Goal: Entertainment & Leisure: Browse casually

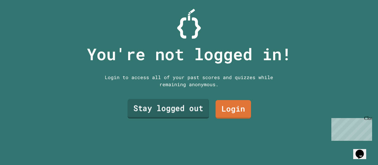
click at [152, 108] on link "Stay logged out" at bounding box center [168, 108] width 81 height 19
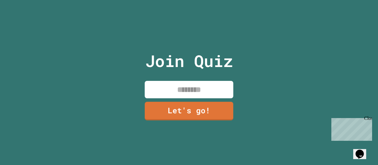
click at [166, 85] on input at bounding box center [189, 89] width 89 height 17
type input "*"
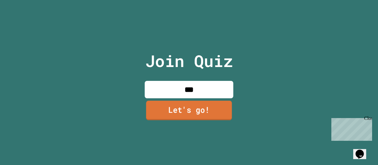
type input "***"
click at [179, 109] on link "Let's go!" at bounding box center [189, 110] width 86 height 19
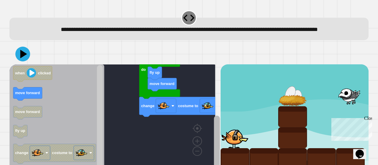
click at [226, 157] on html "**********" at bounding box center [189, 82] width 378 height 165
click at [214, 156] on rect "Blockly Workspace" at bounding box center [217, 143] width 6 height 56
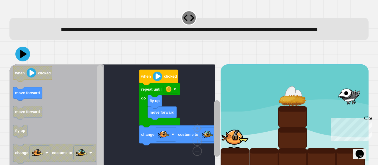
click at [214, 120] on rect "Blockly Workspace" at bounding box center [217, 128] width 6 height 56
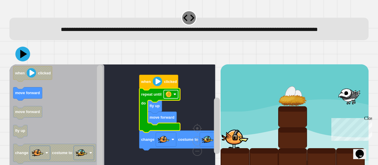
click at [172, 99] on rect "Blockly Workspace" at bounding box center [171, 94] width 14 height 8
click at [25, 63] on icon at bounding box center [23, 54] width 18 height 18
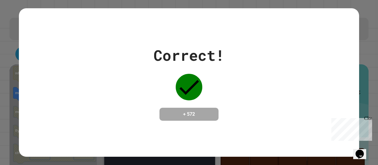
click at [306, 22] on div "Correct! + 572" at bounding box center [189, 82] width 378 height 165
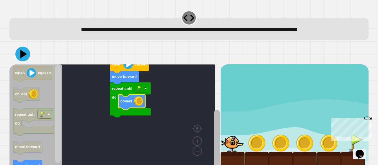
click at [214, 135] on rect "Blockly Workspace" at bounding box center [217, 141] width 6 height 62
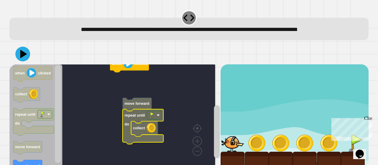
click at [142, 135] on icon "Blockly Workspace" at bounding box center [143, 126] width 41 height 35
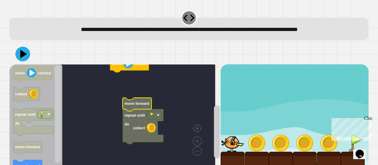
click at [142, 107] on icon "Blockly Workspace" at bounding box center [137, 104] width 29 height 13
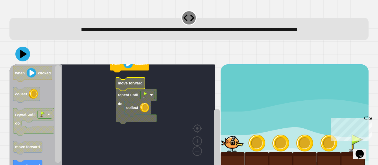
click at [134, 86] on icon "Blockly Workspace" at bounding box center [130, 84] width 29 height 13
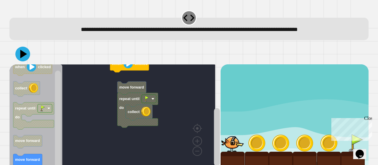
click at [124, 81] on div "when clicked move forward repeat until do collect when clicked collect repeat u…" at bounding box center [114, 117] width 211 height 107
click at [123, 97] on icon "Blockly Workspace" at bounding box center [137, 110] width 41 height 35
click at [128, 89] on text "move forward" at bounding box center [131, 87] width 25 height 4
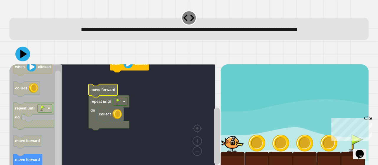
click at [103, 107] on icon "Blockly Workspace" at bounding box center [109, 113] width 41 height 35
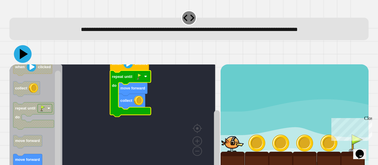
click at [19, 58] on icon at bounding box center [23, 54] width 18 height 18
click at [23, 58] on icon at bounding box center [23, 54] width 18 height 18
click at [306, 117] on div "Close" at bounding box center [367, 119] width 7 height 7
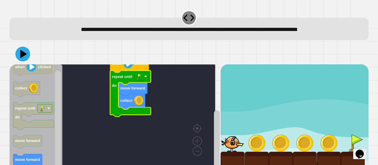
scroll to position [15, 0]
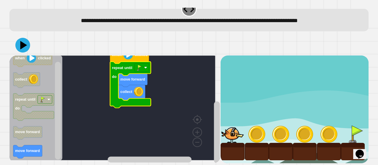
click at [131, 90] on text "collect" at bounding box center [126, 92] width 12 height 4
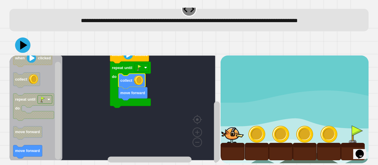
click at [18, 43] on icon at bounding box center [22, 44] width 15 height 15
click at [132, 92] on icon "Blockly Workspace" at bounding box center [132, 93] width 29 height 13
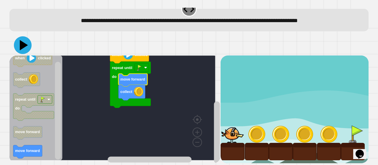
click at [21, 44] on icon at bounding box center [23, 45] width 18 height 18
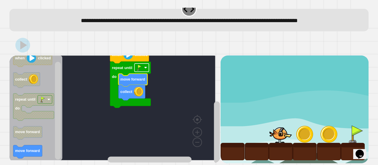
click at [146, 65] on rect "Blockly Workspace" at bounding box center [141, 68] width 14 height 8
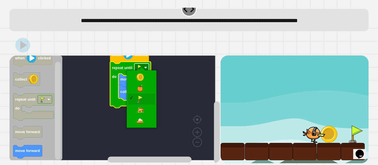
click at [145, 64] on rect "Blockly Workspace" at bounding box center [141, 68] width 14 height 8
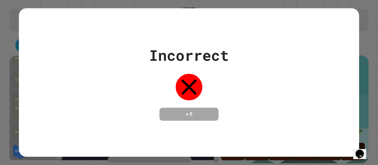
click at [202, 100] on div "Incorrect + 0" at bounding box center [189, 82] width 80 height 76
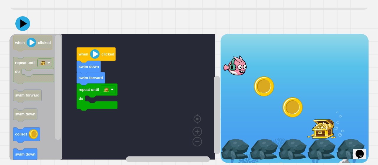
scroll to position [45, 0]
click at [213, 114] on g "Blockly Workspace" at bounding box center [216, 104] width 7 height 118
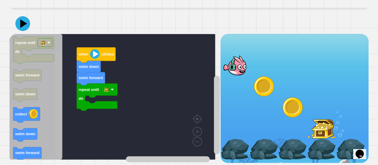
click at [59, 144] on rect "Blockly Workspace" at bounding box center [58, 104] width 6 height 105
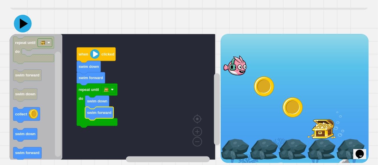
click at [23, 23] on icon at bounding box center [23, 24] width 18 height 18
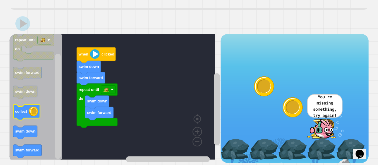
click at [101, 113] on div "repeat until do swim down swim forward swim forward swim down when clicked when…" at bounding box center [114, 98] width 211 height 129
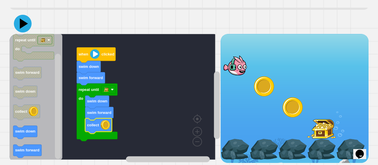
click at [22, 25] on icon at bounding box center [23, 24] width 18 height 18
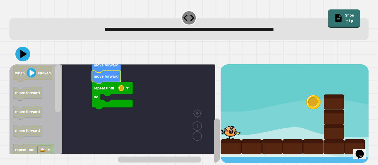
click at [215, 153] on div "when clicked move forward move forward move forward repeat until do when clicke…" at bounding box center [188, 113] width 359 height 99
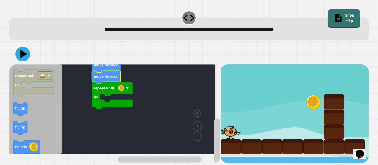
click at [67, 143] on div "when clicked move forward move forward move forward repeat until do when clicke…" at bounding box center [114, 113] width 211 height 99
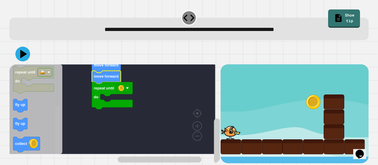
click at [59, 137] on rect "Blockly Workspace" at bounding box center [58, 129] width 6 height 47
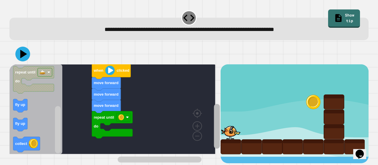
click at [214, 110] on rect "Blockly Workspace" at bounding box center [217, 126] width 6 height 45
click at [110, 95] on text "move forward" at bounding box center [106, 94] width 25 height 4
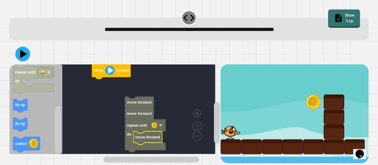
click at [142, 104] on text "move forward" at bounding box center [139, 102] width 25 height 4
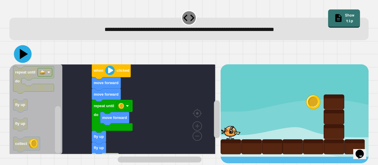
click at [19, 59] on icon at bounding box center [23, 54] width 18 height 18
click at [123, 110] on rect "Blockly Workspace" at bounding box center [123, 106] width 14 height 8
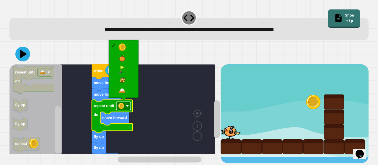
click at [125, 106] on rect "Blockly Workspace" at bounding box center [123, 106] width 14 height 8
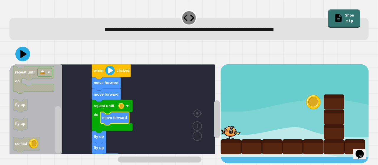
click at [109, 98] on icon "Blockly Workspace" at bounding box center [106, 95] width 29 height 13
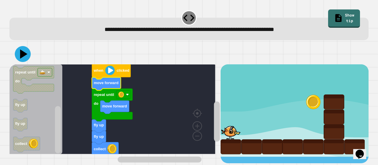
click at [22, 58] on icon at bounding box center [23, 54] width 16 height 16
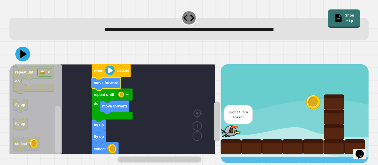
click at [118, 111] on icon "Blockly Workspace" at bounding box center [114, 107] width 29 height 13
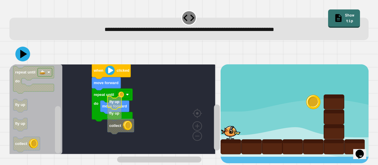
click at [110, 106] on icon "Blockly Workspace" at bounding box center [114, 102] width 14 height 13
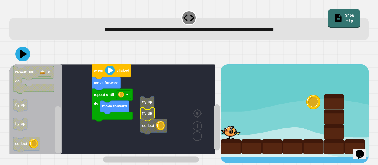
click at [148, 118] on icon "Blockly Workspace" at bounding box center [147, 114] width 14 height 13
click at [147, 102] on text "fly up" at bounding box center [147, 102] width 10 height 4
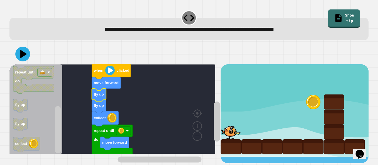
click at [102, 112] on g "collect repeat until do move forward" at bounding box center [112, 134] width 41 height 46
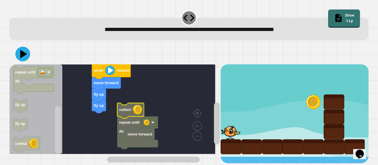
click at [92, 114] on rect "Blockly Workspace" at bounding box center [112, 109] width 206 height 90
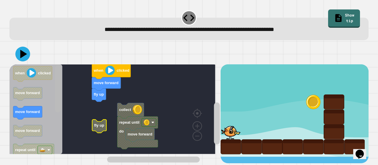
click at [58, 87] on rect "Blockly Workspace" at bounding box center [58, 88] width 6 height 47
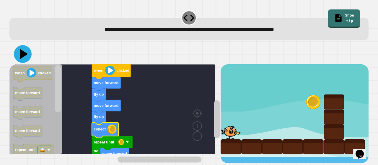
click at [27, 57] on icon at bounding box center [23, 54] width 18 height 18
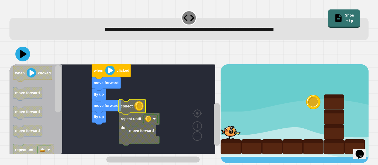
click at [148, 139] on icon "Blockly Workspace" at bounding box center [139, 129] width 41 height 33
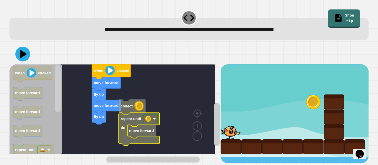
click at [133, 113] on icon "Blockly Workspace" at bounding box center [132, 106] width 27 height 15
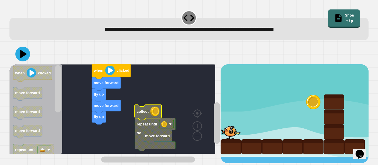
click at [149, 129] on icon "Blockly Workspace" at bounding box center [155, 134] width 41 height 33
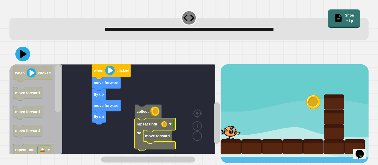
click at [149, 113] on icon "Blockly Workspace" at bounding box center [148, 112] width 27 height 15
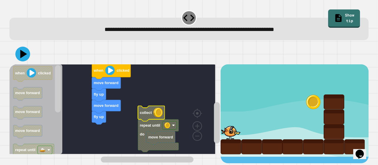
click at [146, 115] on text "collect" at bounding box center [146, 112] width 12 height 4
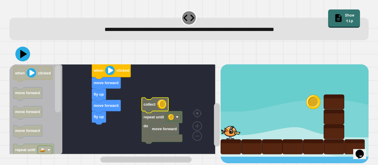
click at [146, 107] on text "collect" at bounding box center [149, 104] width 12 height 4
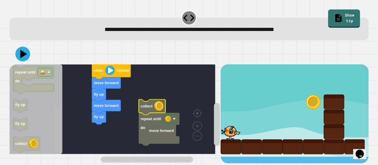
click at [55, 154] on g "Blockly Workspace" at bounding box center [57, 109] width 7 height 88
click at [148, 108] on div "when clicked move forward fly up move forward fly up collect repeat until do mo…" at bounding box center [114, 113] width 211 height 99
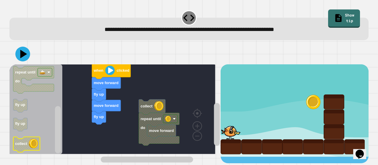
click at [28, 148] on icon "Blockly Workspace" at bounding box center [26, 144] width 27 height 15
click at [50, 137] on icon "when clicked move forward move forward move forward repeat until do fly up fly …" at bounding box center [35, 109] width 53 height 90
click at [151, 108] on text "collect" at bounding box center [147, 106] width 12 height 4
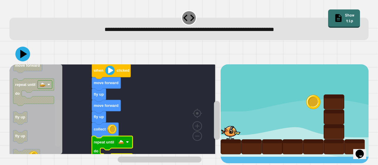
click at [59, 100] on rect "Blockly Workspace" at bounding box center [58, 123] width 6 height 47
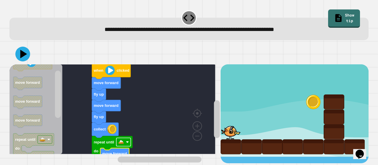
click at [121, 141] on image "Blockly Workspace" at bounding box center [121, 142] width 6 height 6
click at [21, 54] on icon at bounding box center [23, 54] width 7 height 9
